Goal: Check status: Check status

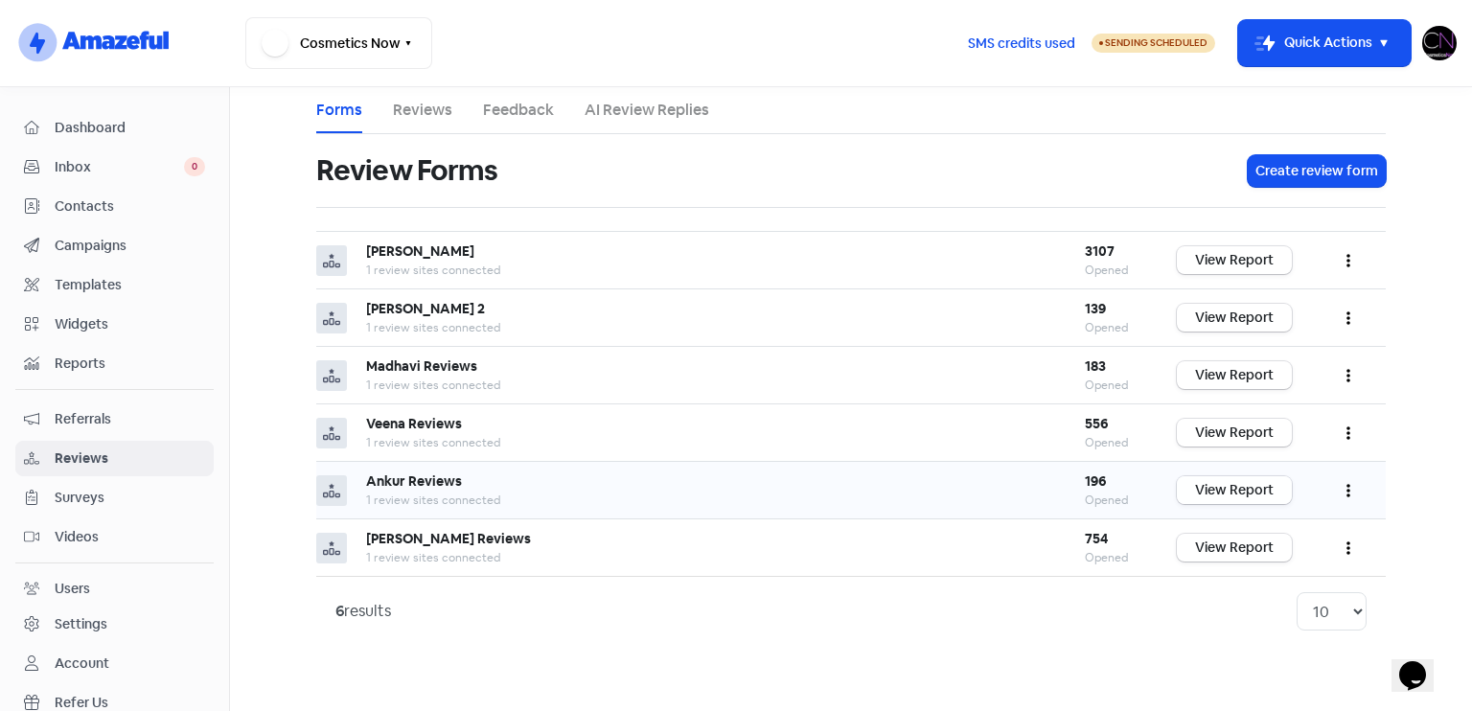
click at [1263, 496] on link "View Report" at bounding box center [1234, 490] width 115 height 28
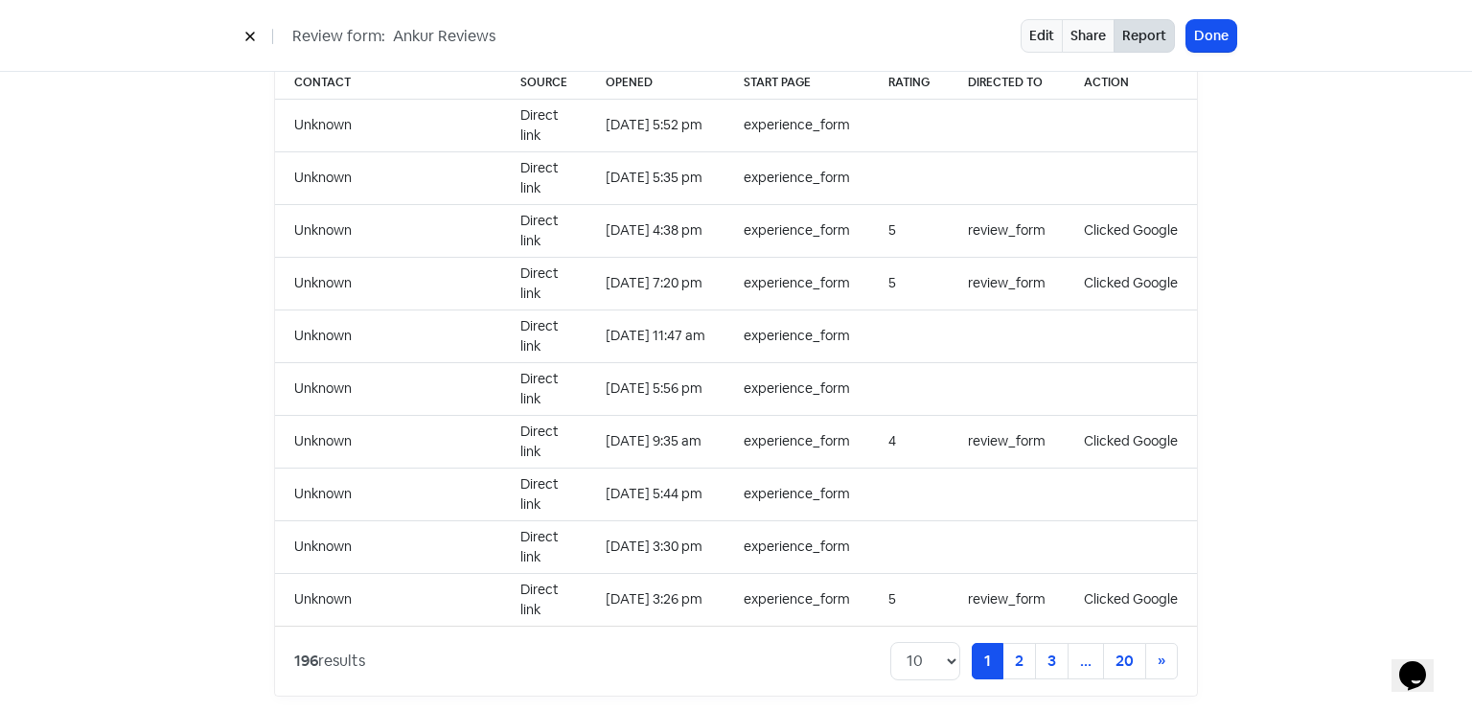
scroll to position [1410, 0]
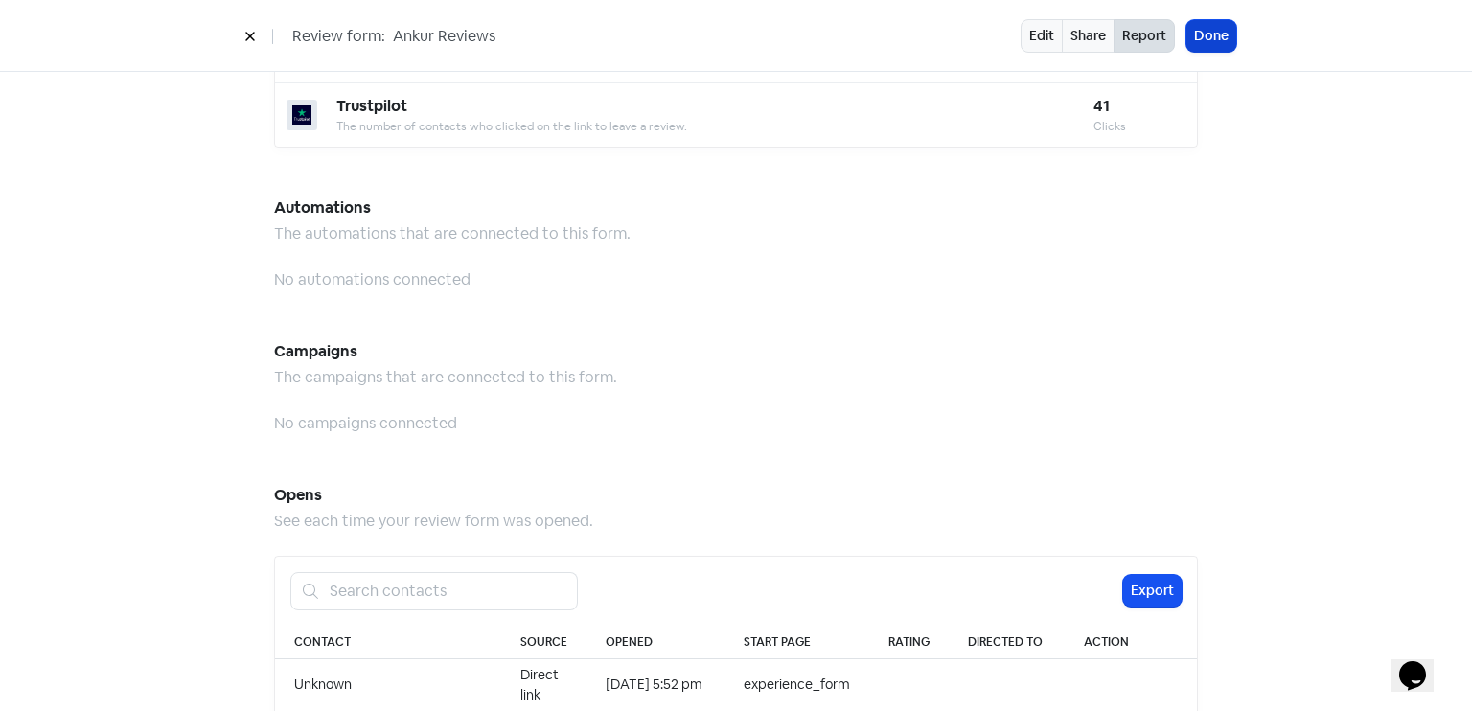
click at [1215, 44] on button "Done" at bounding box center [1211, 36] width 50 height 32
